Goal: Task Accomplishment & Management: Complete application form

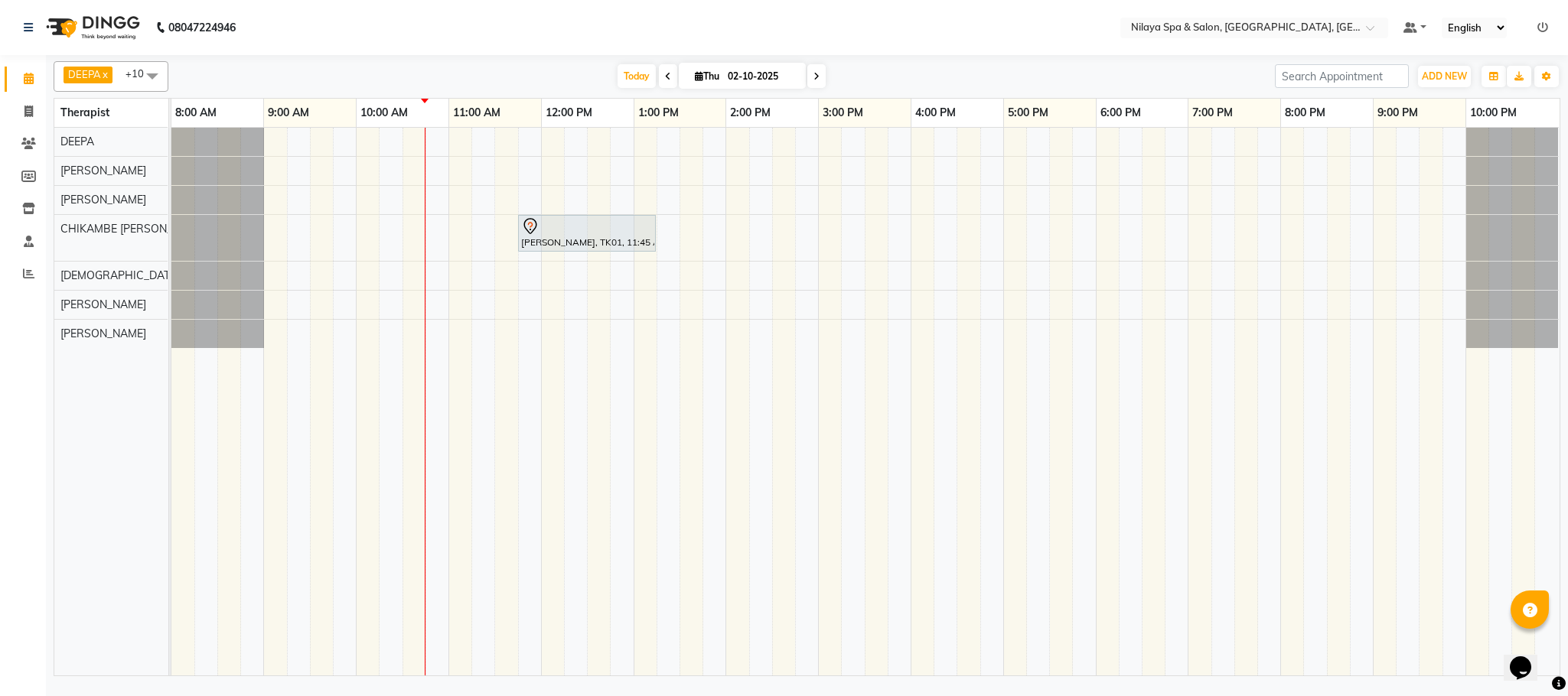
click at [572, 175] on div "[PERSON_NAME], TK01, 11:45 AM-01:15 PM, Sensory Rejuvne Aromatherapy (60 Minute…" at bounding box center [866, 402] width 1388 height 548
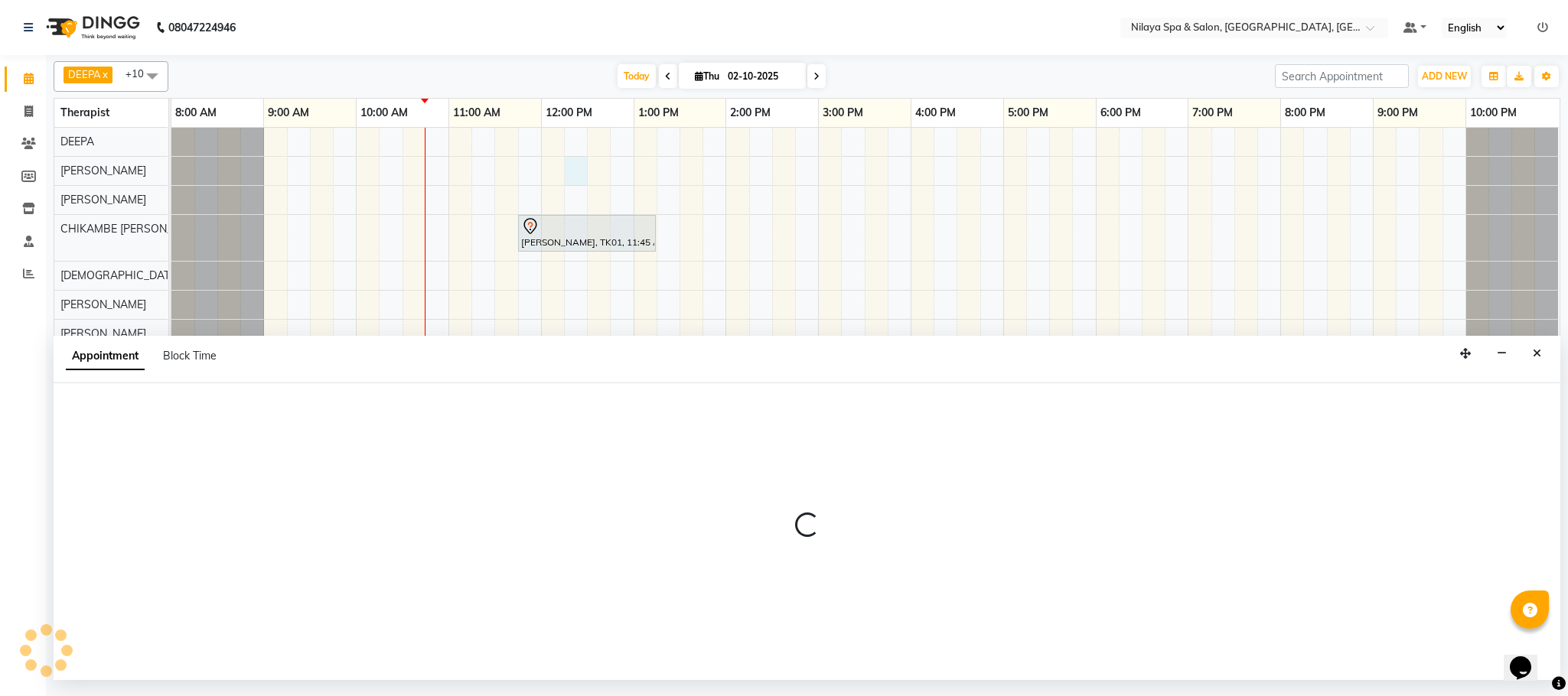
select select "72261"
select select "tentative"
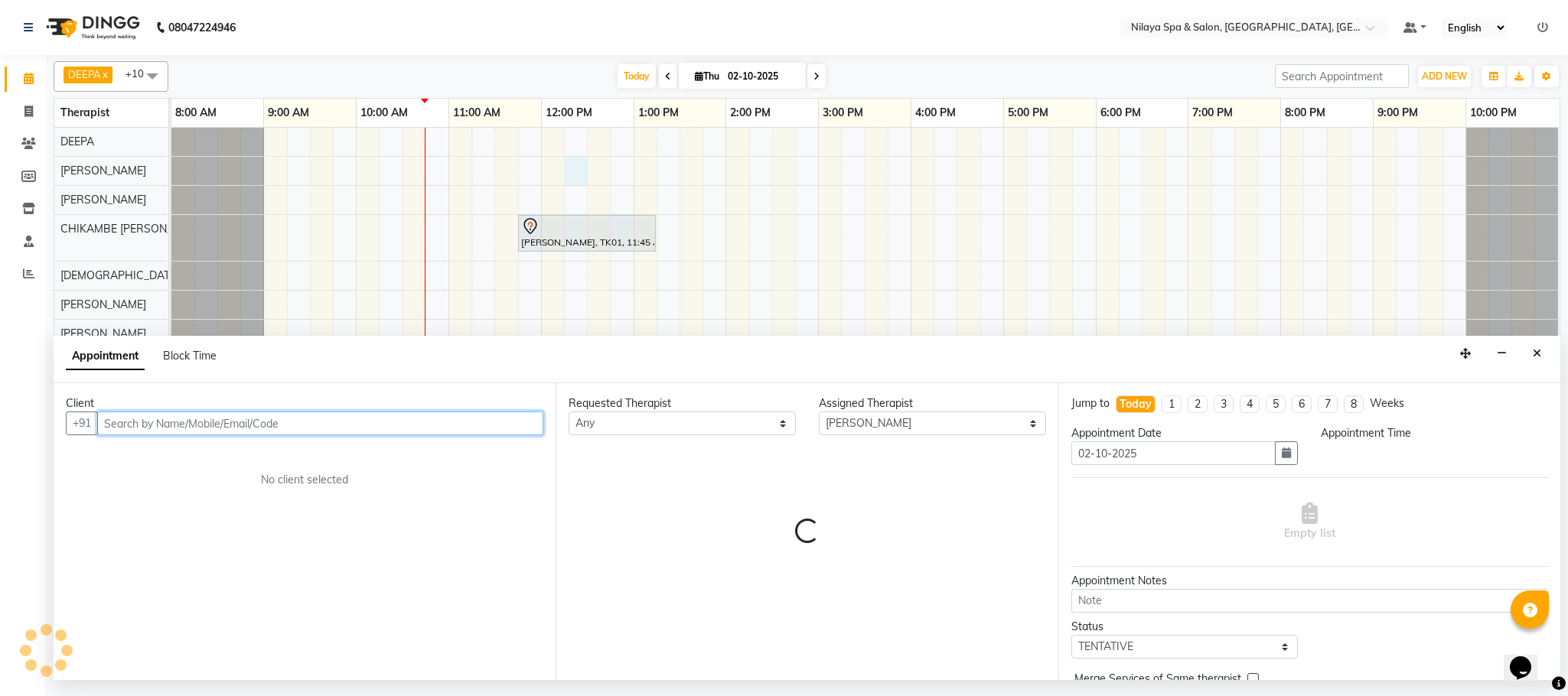
select select "735"
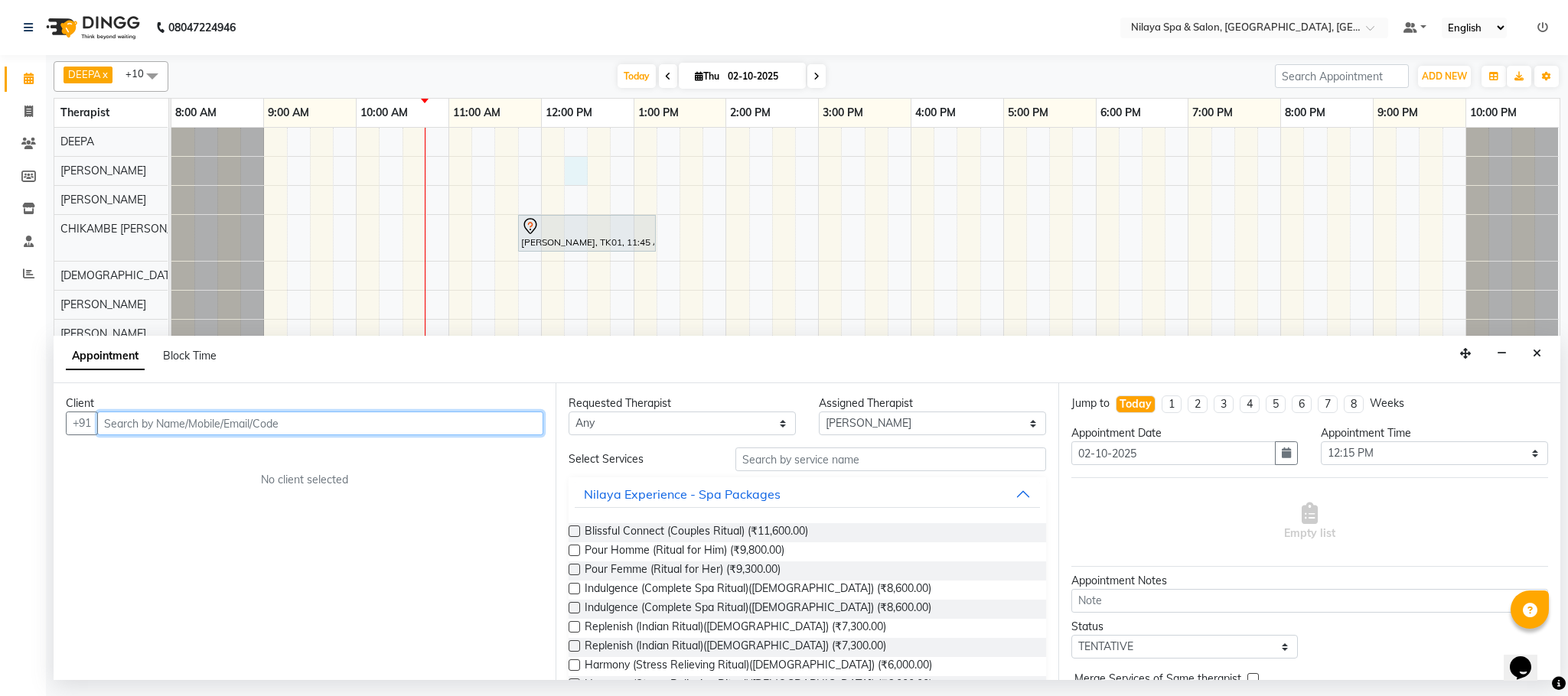
click at [467, 418] on input "text" at bounding box center [320, 423] width 446 height 24
click at [457, 426] on input "text" at bounding box center [320, 423] width 446 height 24
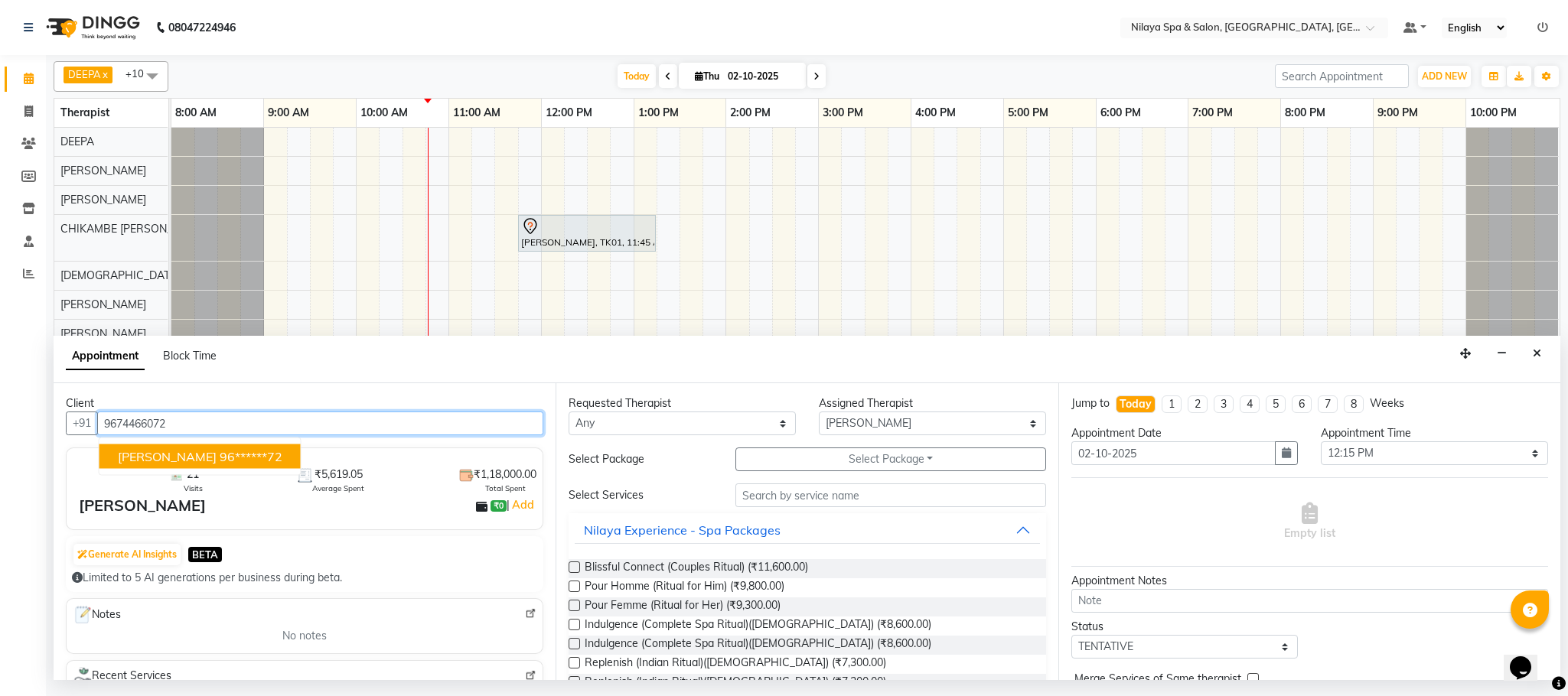
click at [193, 448] on button "[PERSON_NAME] 96******72" at bounding box center [200, 457] width 201 height 25
type input "96******72"
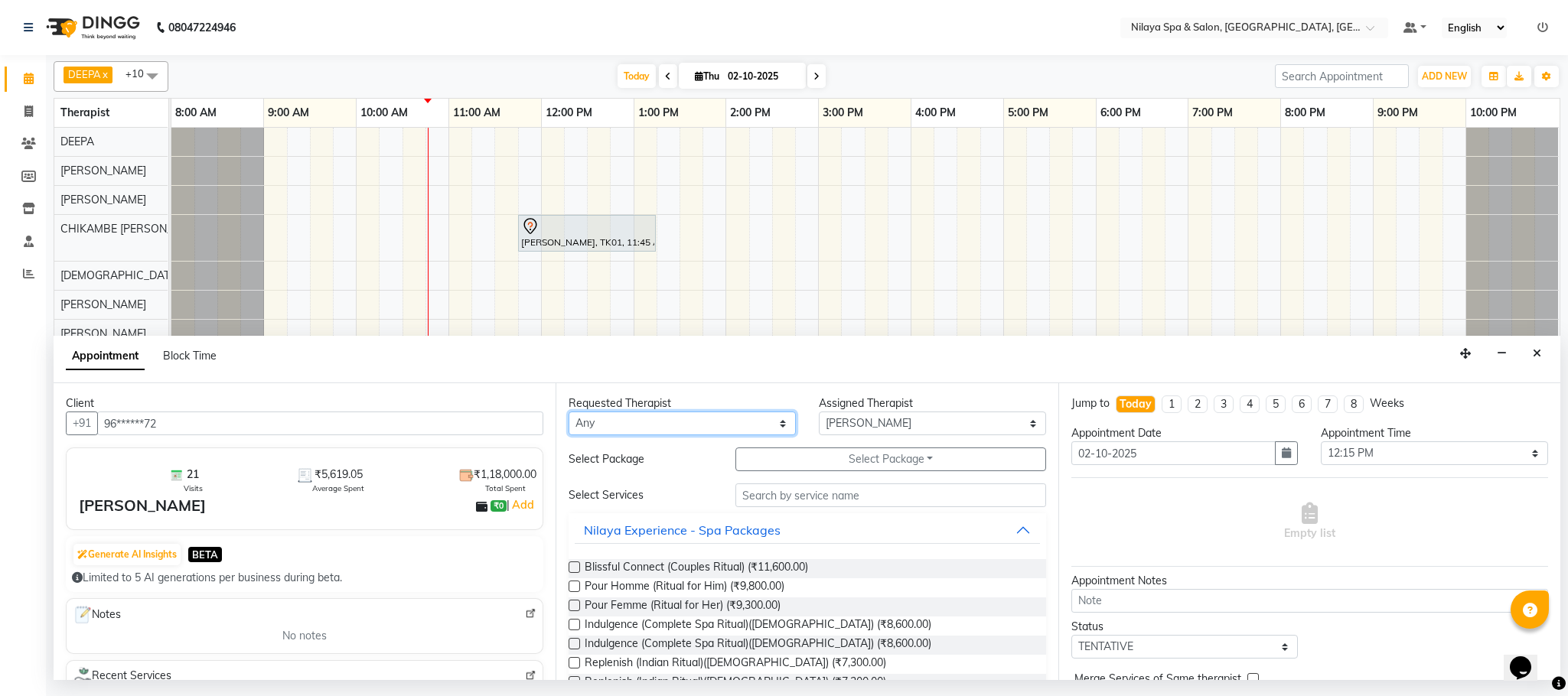
click at [751, 426] on select "Any ACHUI [PERSON_NAME] [PERSON_NAME] [PERSON_NAME] [PERSON_NAME] [PERSON_NAME]…" at bounding box center [682, 423] width 227 height 24
select select "72261"
click at [568, 413] on select "Any ACHUI [PERSON_NAME] [PERSON_NAME] [PERSON_NAME] [PERSON_NAME] [PERSON_NAME]…" at bounding box center [682, 423] width 227 height 24
click at [820, 492] on input "text" at bounding box center [891, 495] width 311 height 24
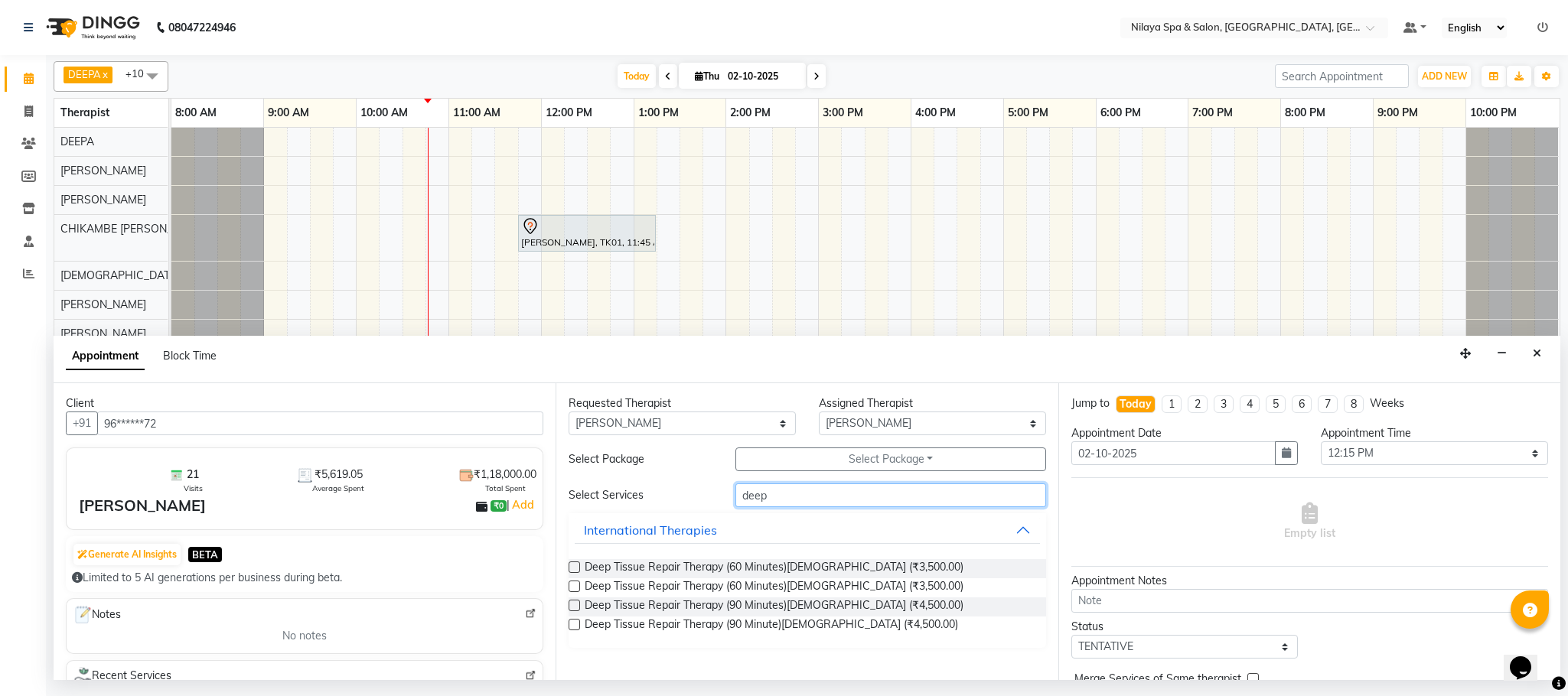
type input "deep"
click at [570, 607] on label at bounding box center [573, 605] width 11 height 11
click at [570, 607] on input "checkbox" at bounding box center [573, 607] width 10 height 10
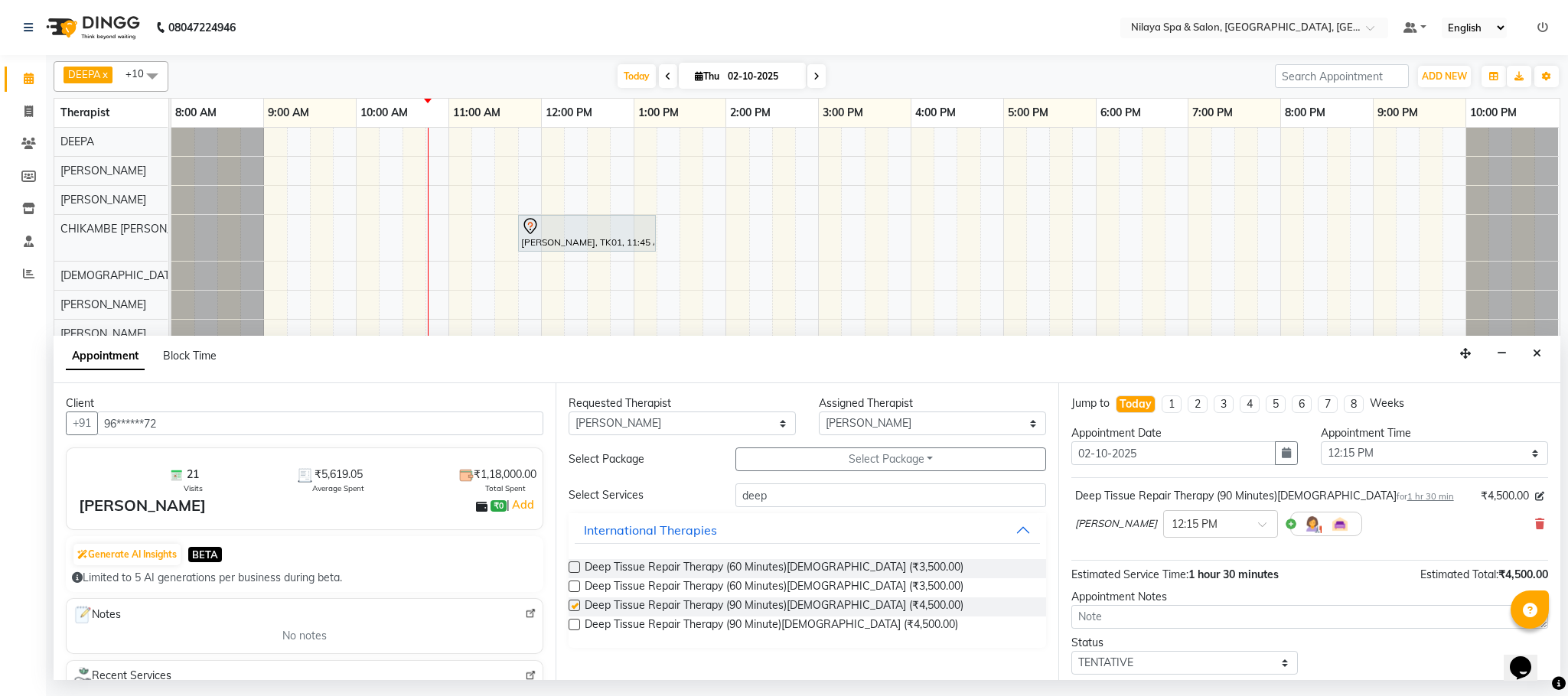
checkbox input "false"
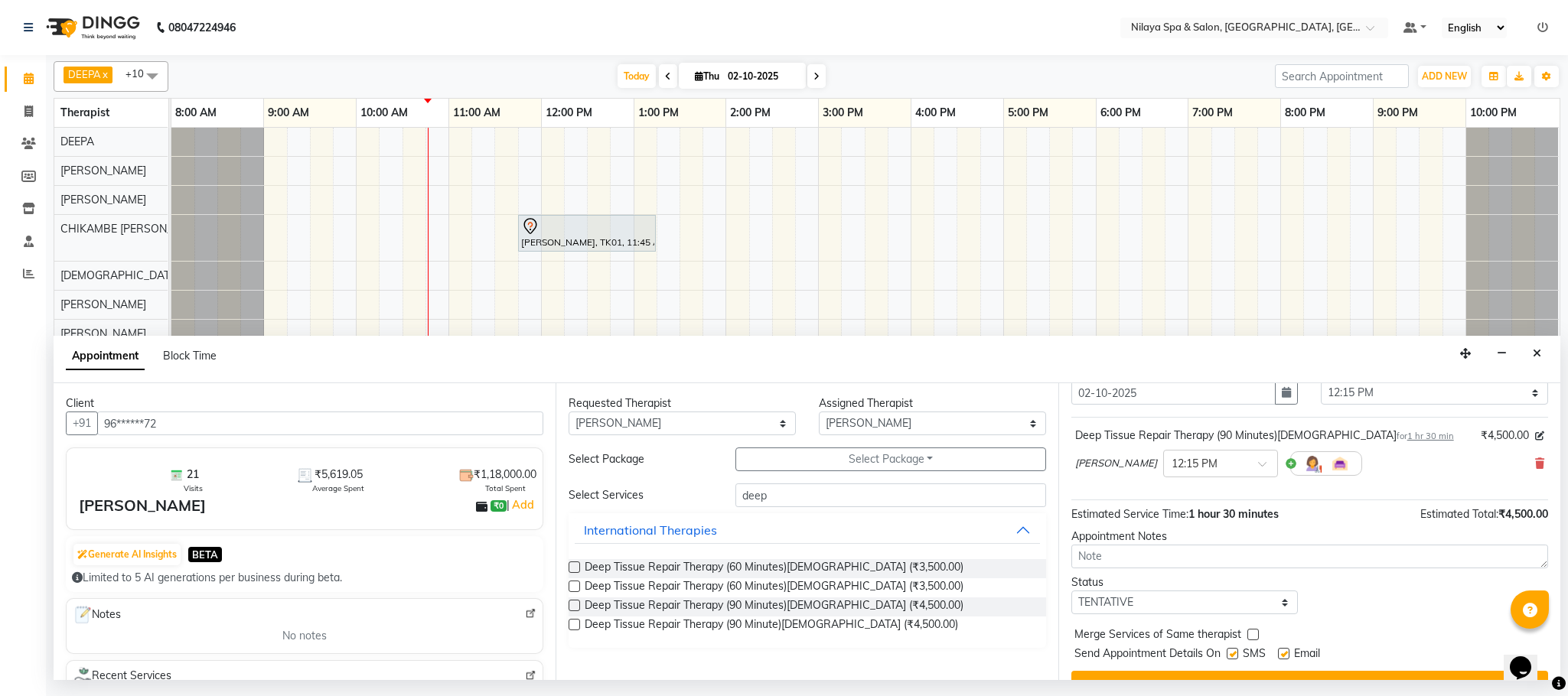
scroll to position [94, 0]
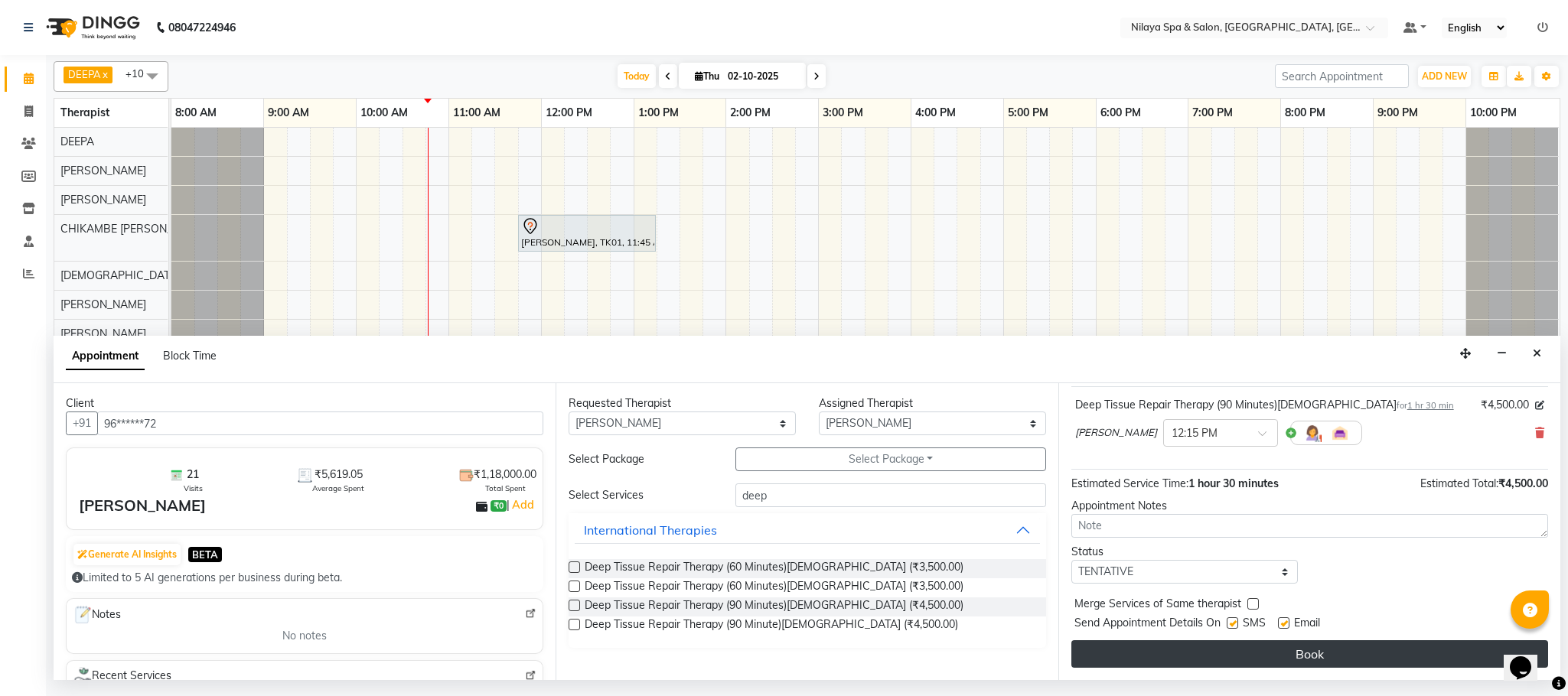
click at [1178, 648] on button "Book" at bounding box center [1309, 654] width 477 height 27
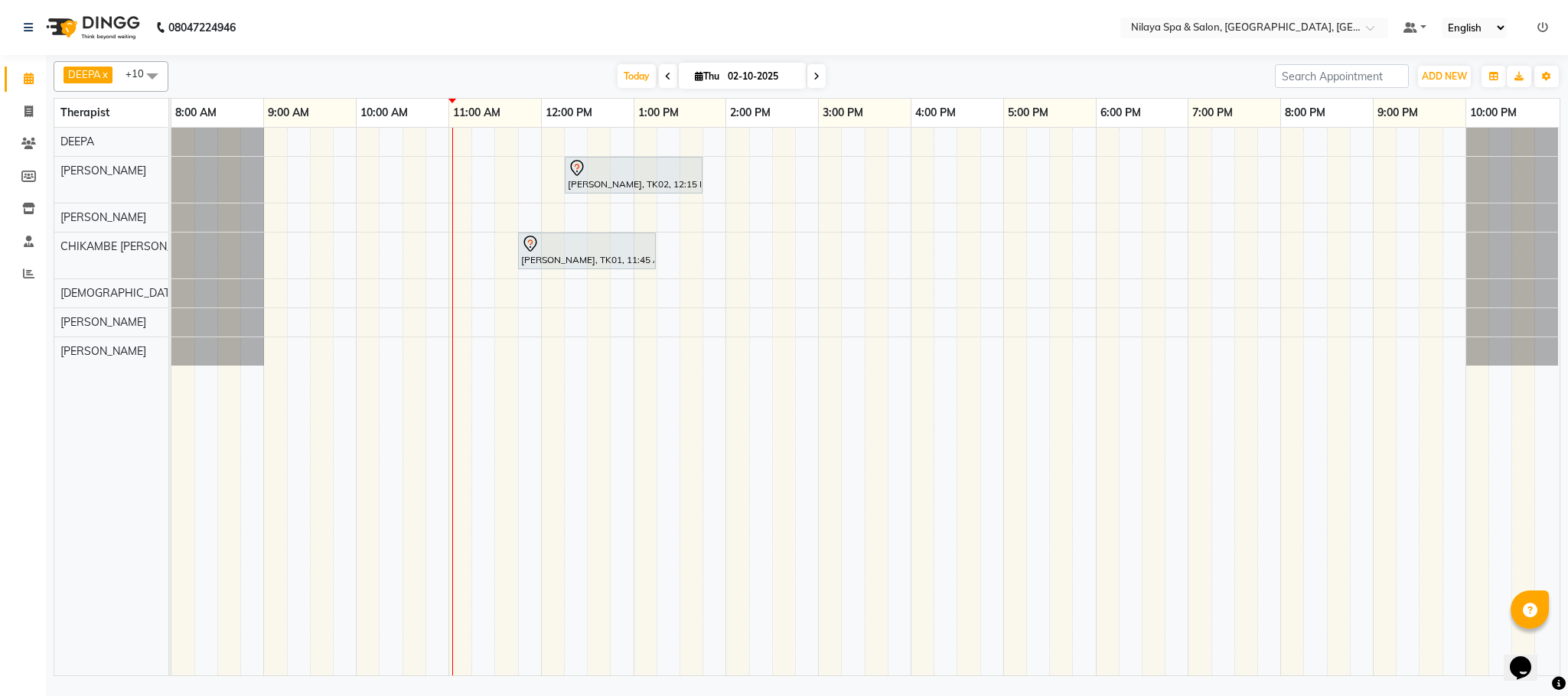
click at [567, 333] on div "[PERSON_NAME], TK02, 12:15 PM-01:45 PM, Deep Tissue Repair Therapy (90 Minutes)…" at bounding box center [866, 402] width 1388 height 548
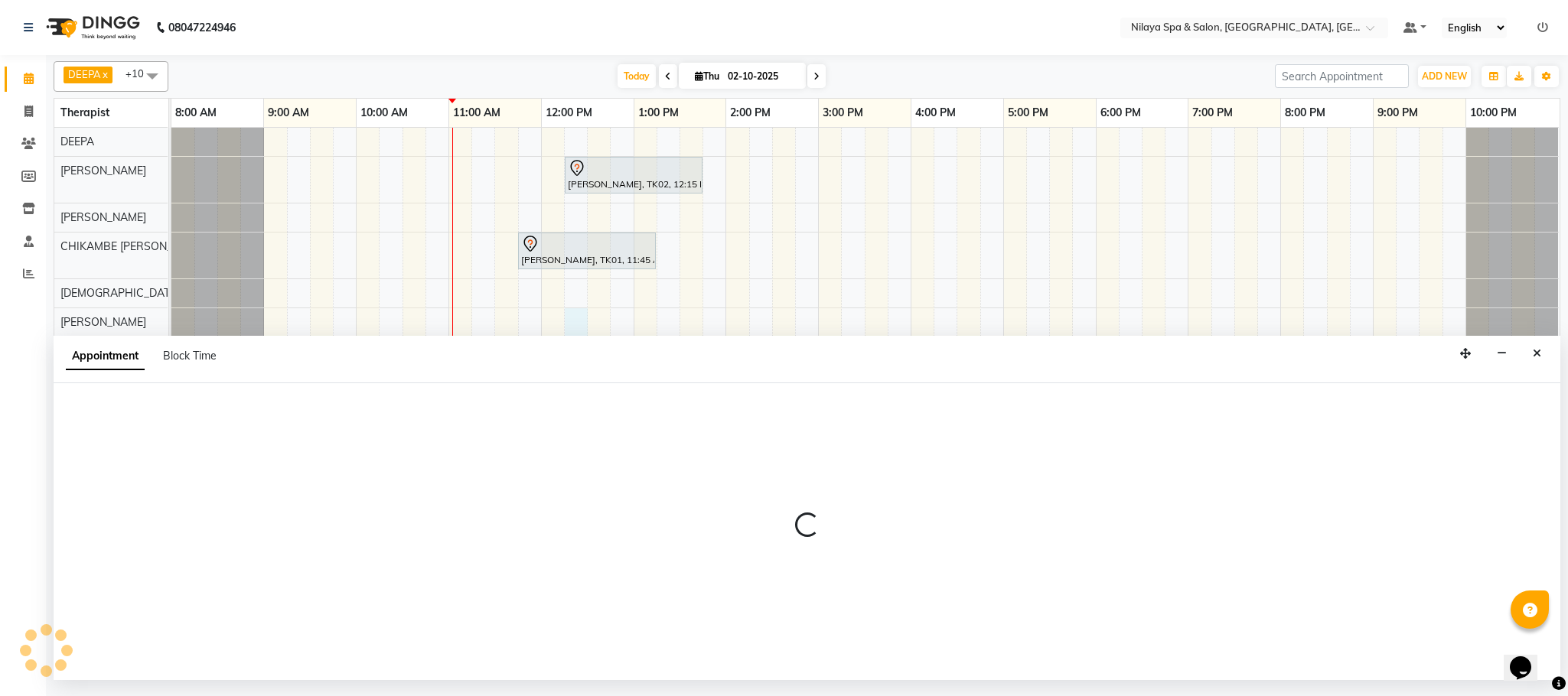
select select "88833"
select select "735"
select select "tentative"
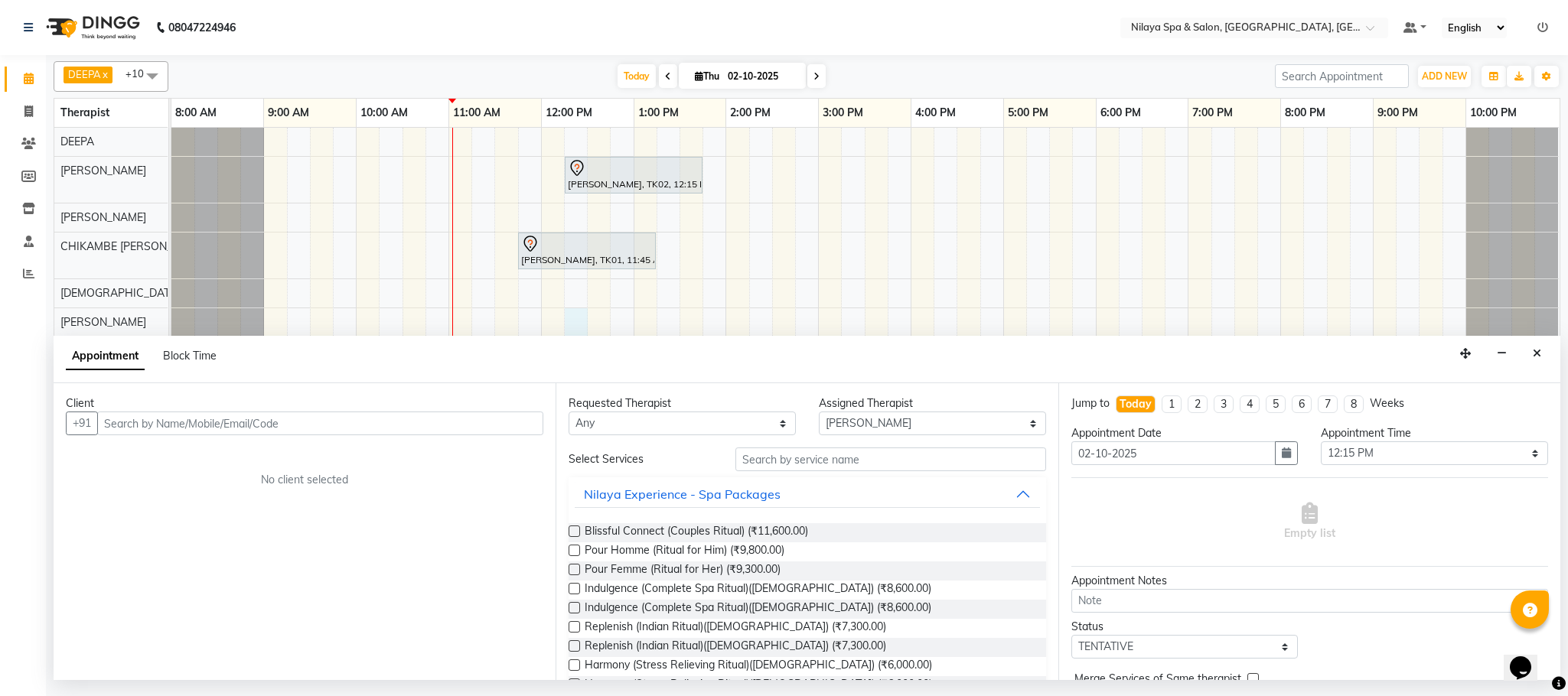
click at [492, 417] on input "text" at bounding box center [320, 423] width 446 height 24
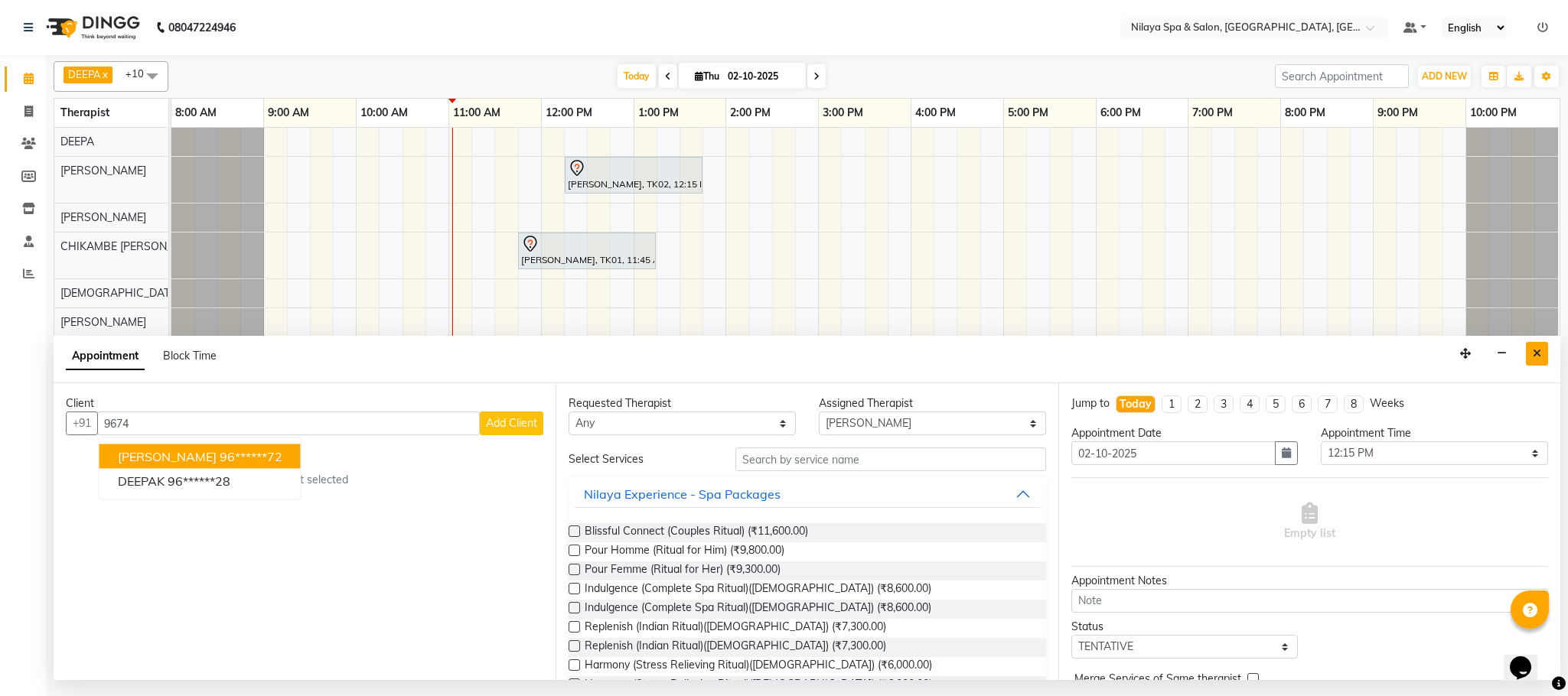
type input "9674"
click at [1531, 359] on button "Close" at bounding box center [1536, 353] width 22 height 24
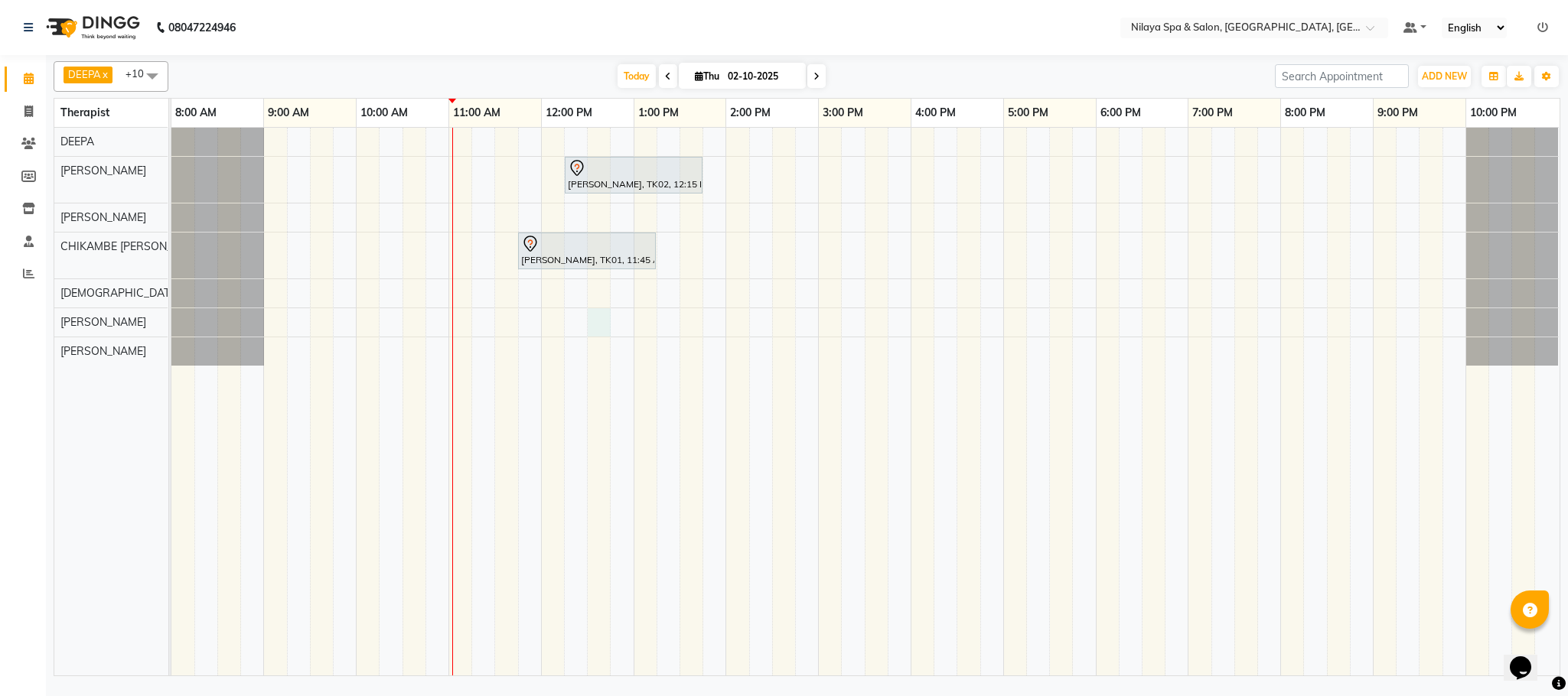
click at [590, 319] on div "[PERSON_NAME], TK02, 12:15 PM-01:45 PM, Deep Tissue Repair Therapy (90 Minutes)…" at bounding box center [866, 402] width 1388 height 548
select select "88833"
select select "750"
select select "tentative"
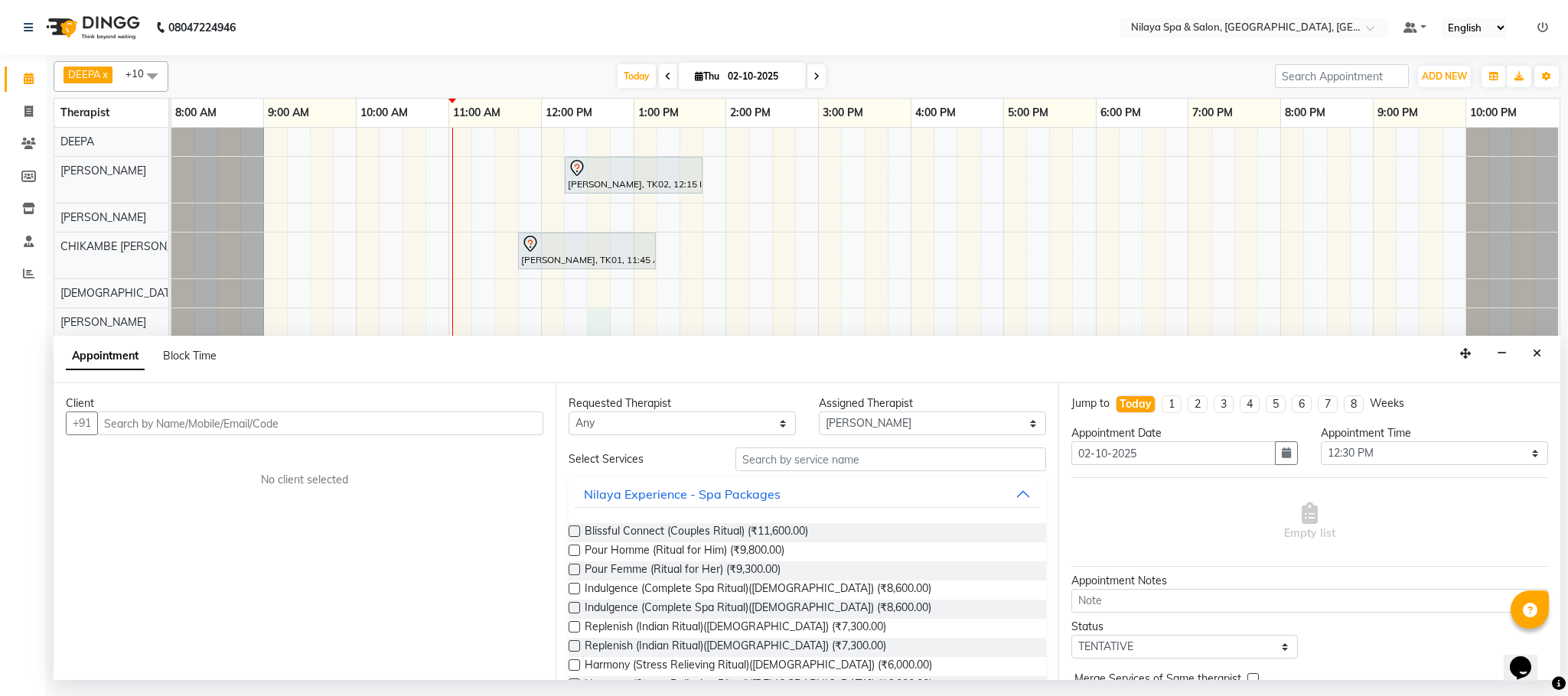
click at [503, 425] on input "text" at bounding box center [320, 423] width 446 height 24
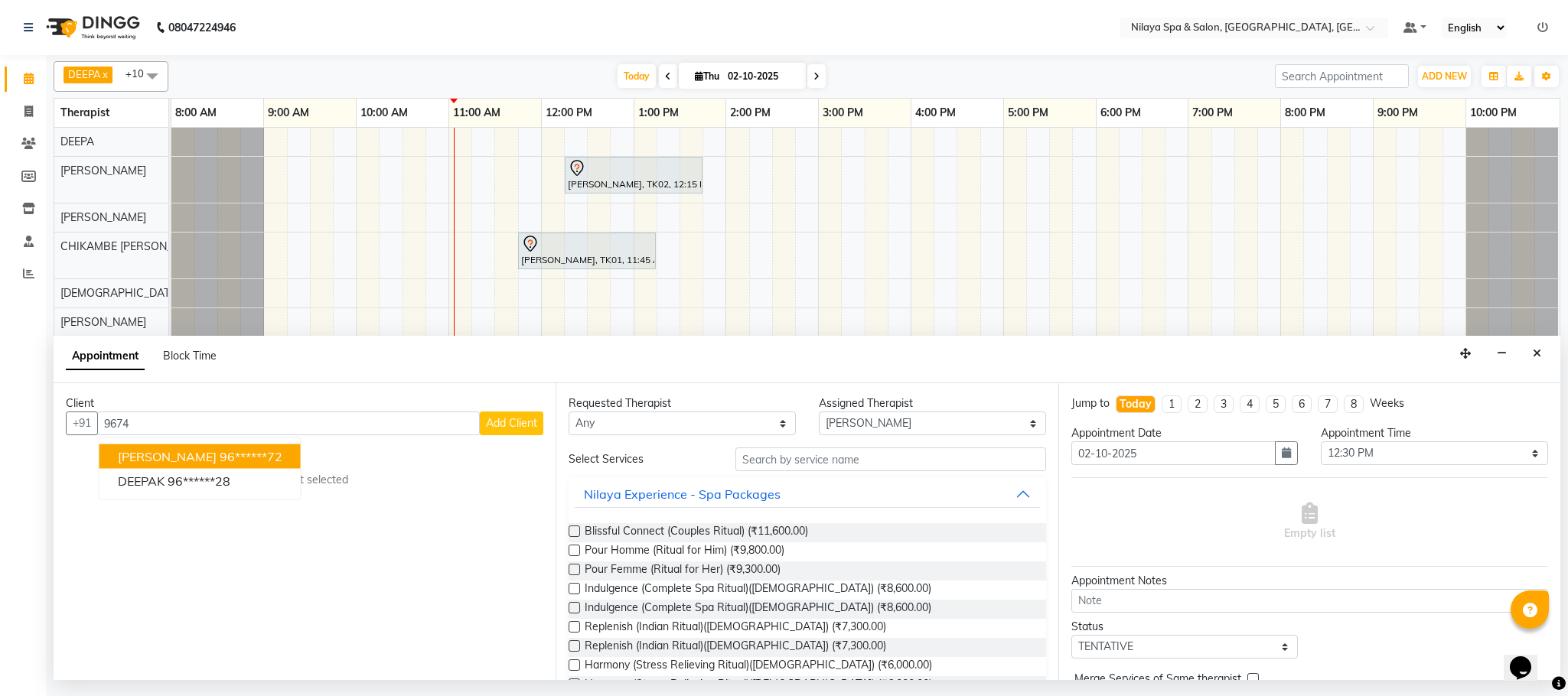
click at [267, 452] on button "[PERSON_NAME] 96******72" at bounding box center [200, 457] width 201 height 25
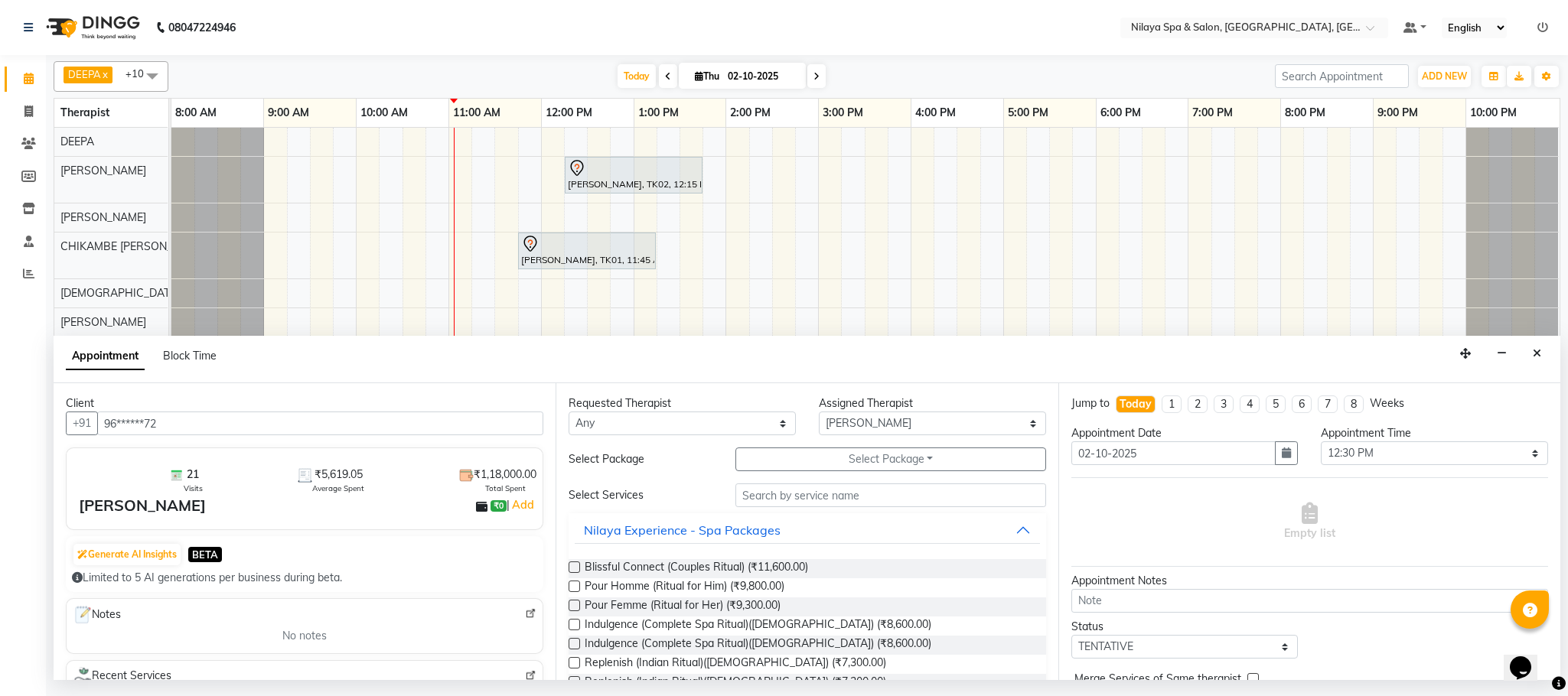
type input "96******72"
click at [690, 418] on select "Any ACHUI [PERSON_NAME] [PERSON_NAME] [PERSON_NAME] [PERSON_NAME] [PERSON_NAME]…" at bounding box center [682, 423] width 227 height 24
select select "88833"
click at [568, 413] on select "Any ACHUI [PERSON_NAME] [PERSON_NAME] [PERSON_NAME] [PERSON_NAME] [PERSON_NAME]…" at bounding box center [682, 423] width 227 height 24
click at [772, 485] on input "text" at bounding box center [891, 495] width 311 height 24
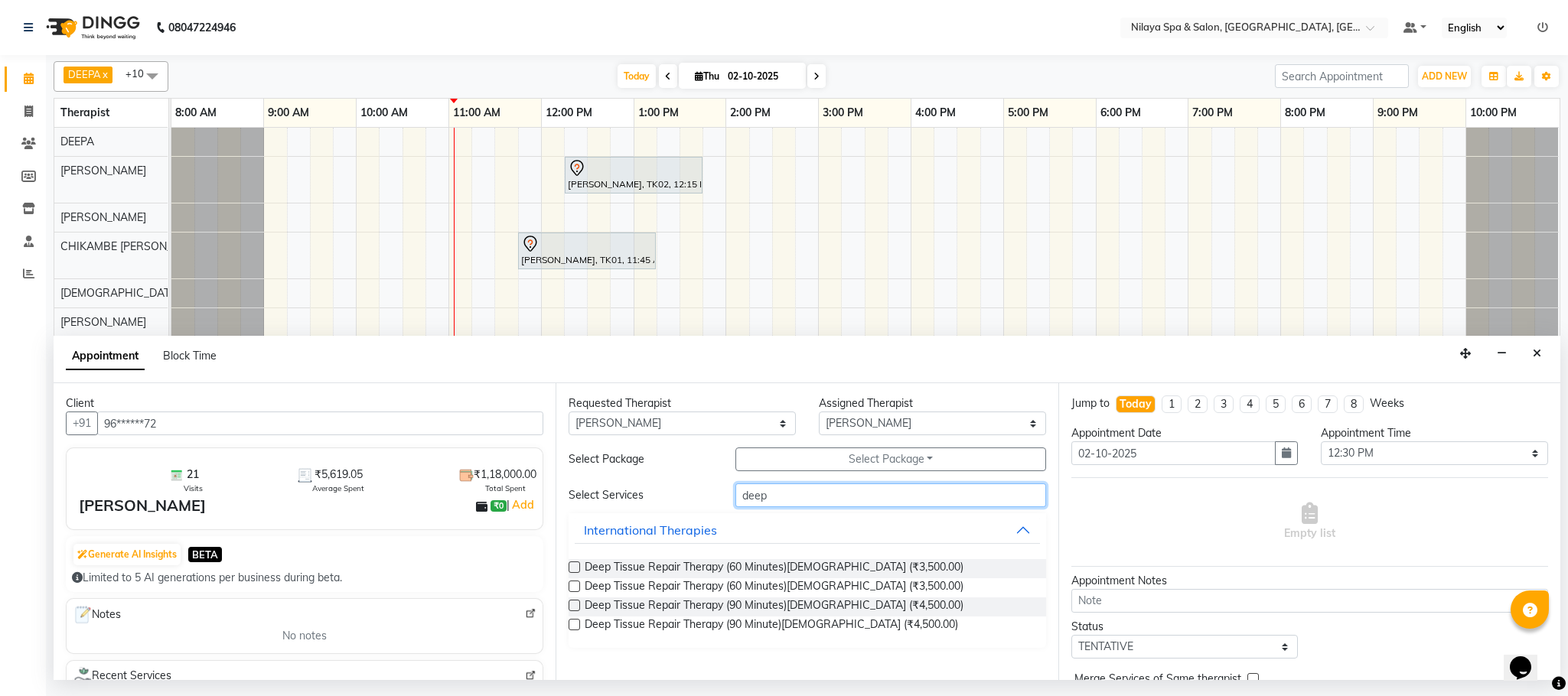
type input "deep"
click at [577, 606] on label at bounding box center [573, 605] width 11 height 11
click at [577, 606] on input "checkbox" at bounding box center [573, 607] width 10 height 10
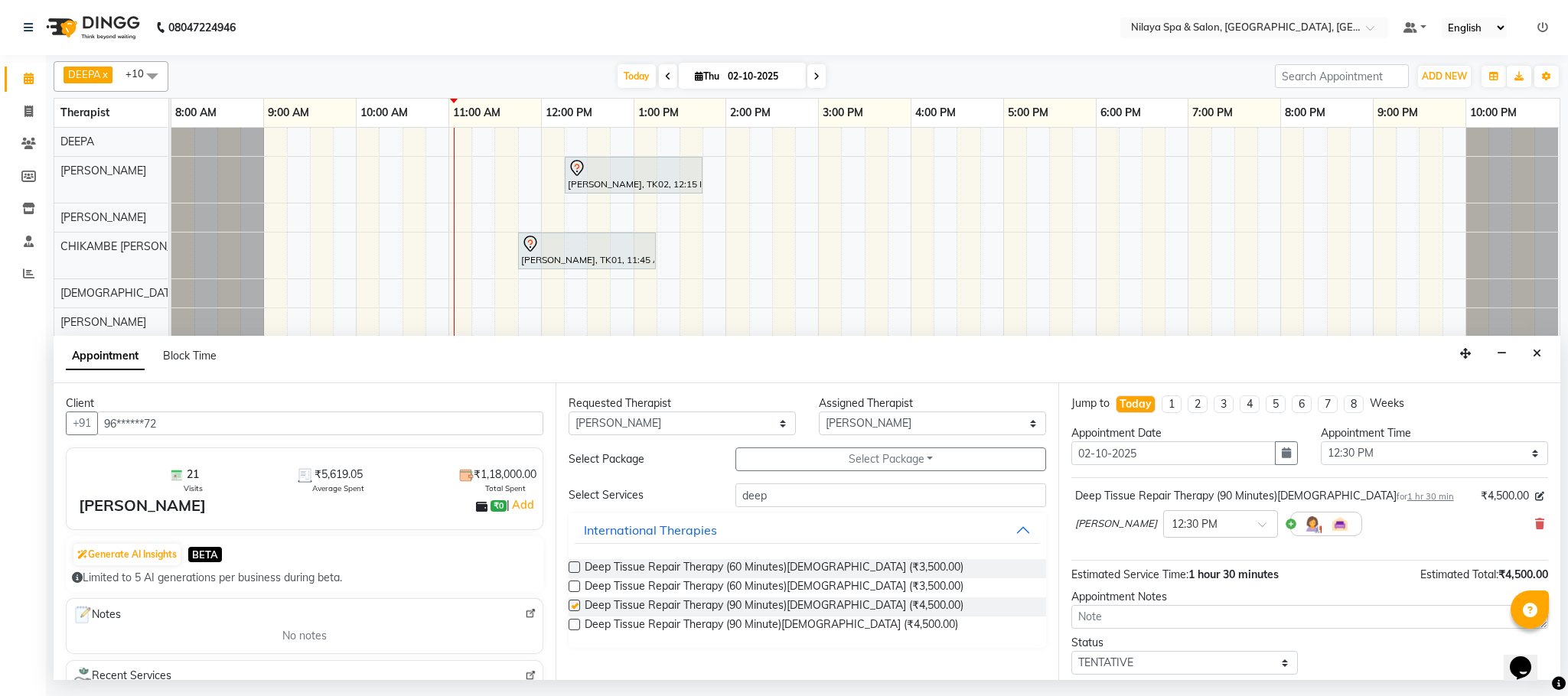
checkbox input "false"
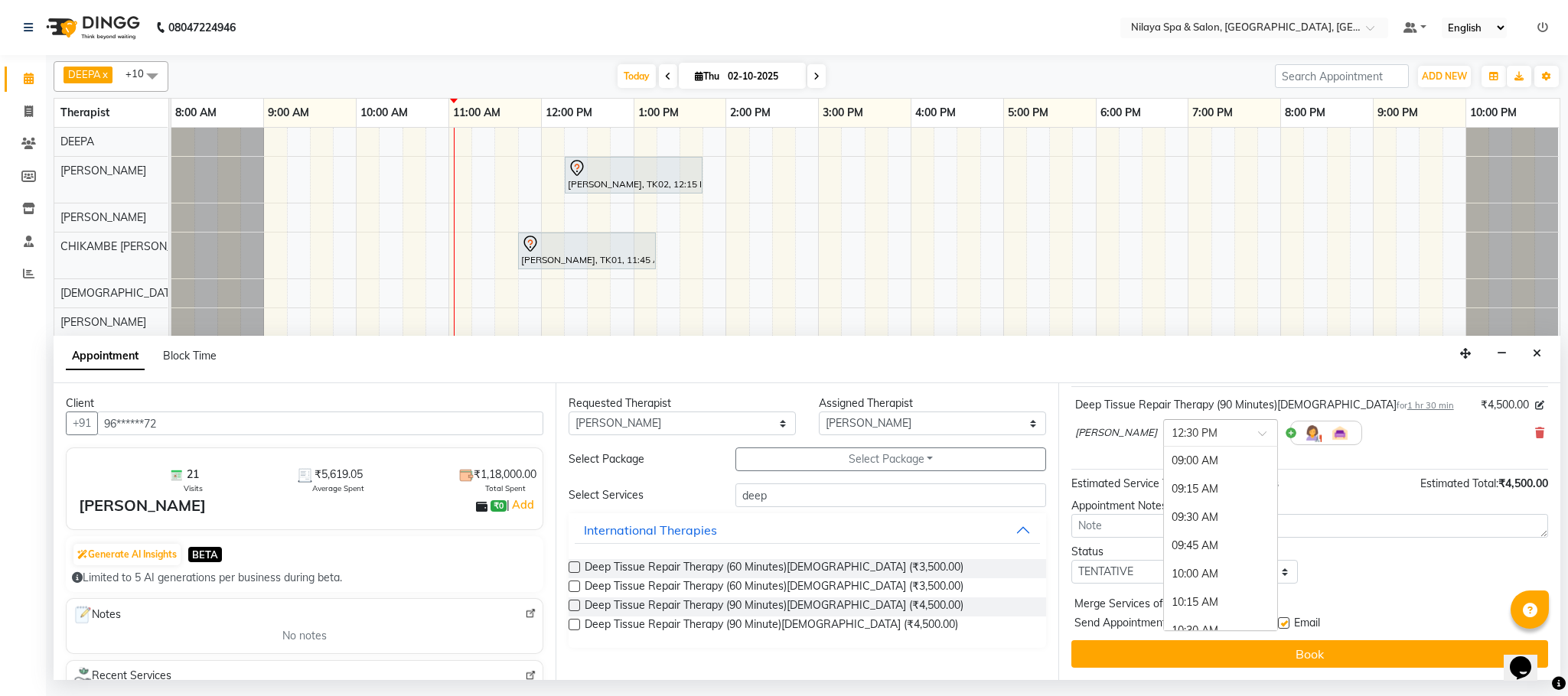
scroll to position [396, 0]
click at [1258, 433] on span at bounding box center [1268, 438] width 19 height 16
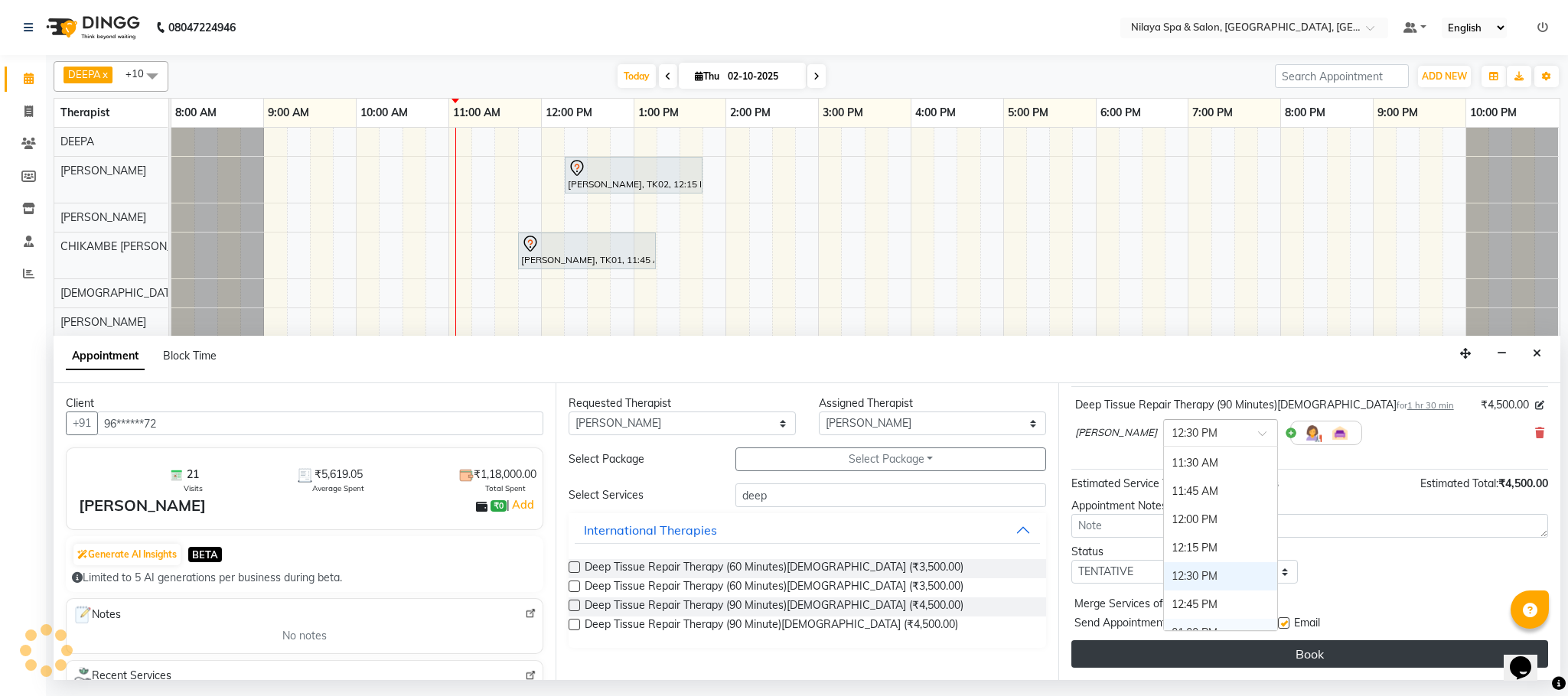
click at [1150, 645] on button "Book" at bounding box center [1309, 654] width 477 height 27
